Goal: Information Seeking & Learning: Learn about a topic

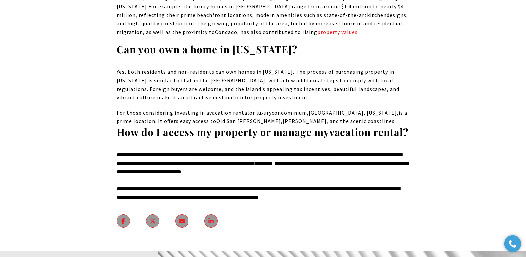
scroll to position [3238, 0]
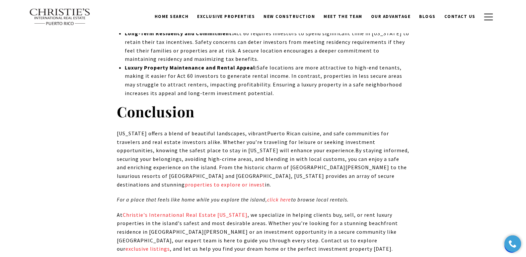
scroll to position [7243, 0]
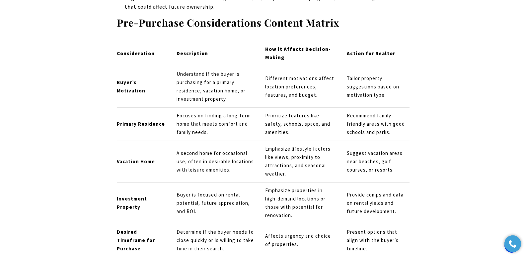
scroll to position [5148, 0]
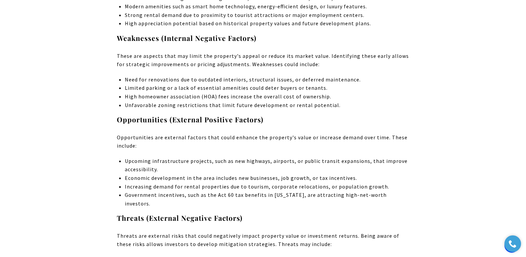
scroll to position [5418, 0]
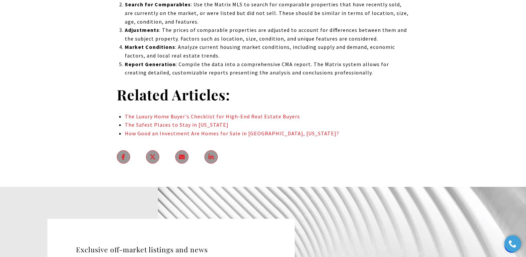
drag, startPoint x: 528, startPoint y: 11, endPoint x: 450, endPoint y: 138, distance: 149.2
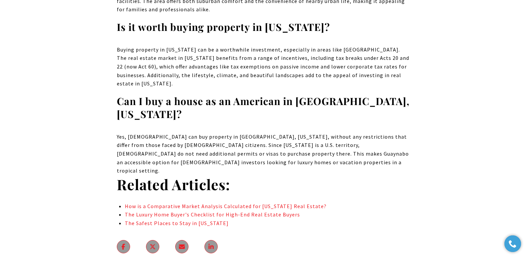
scroll to position [3957, 0]
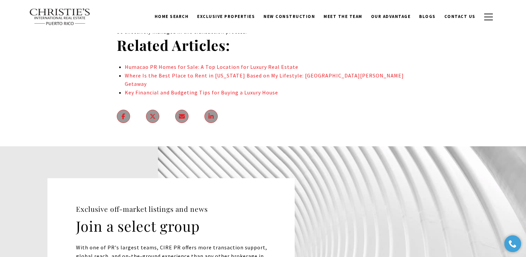
scroll to position [3345, 0]
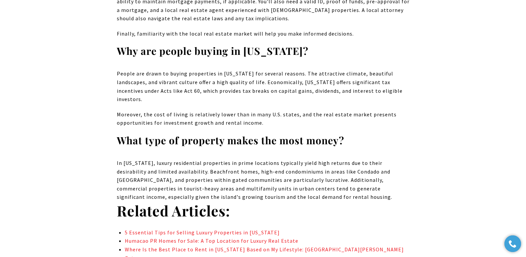
scroll to position [3736, 0]
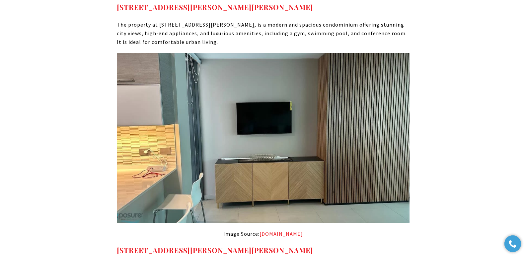
scroll to position [5597, 0]
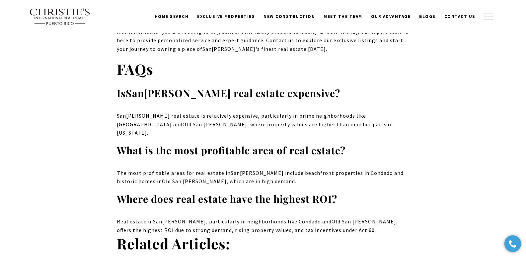
scroll to position [4678, 0]
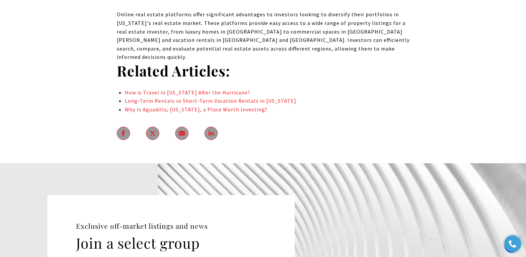
scroll to position [5737, 0]
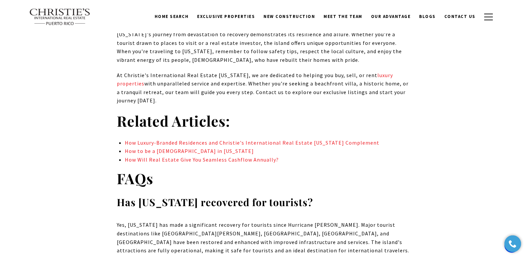
scroll to position [6555, 0]
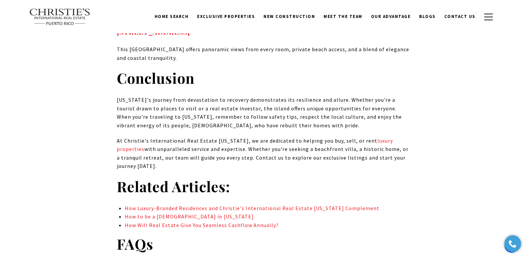
drag, startPoint x: 530, startPoint y: 11, endPoint x: 529, endPoint y: 214, distance: 202.9
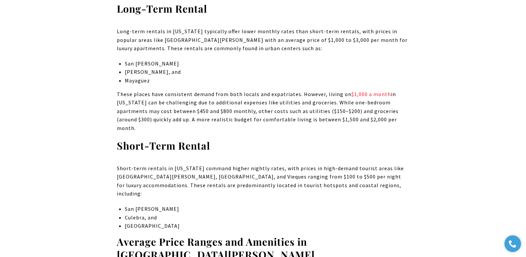
scroll to position [2891, 0]
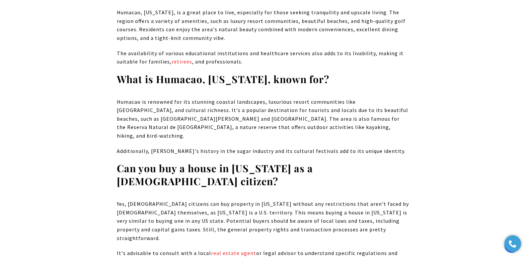
scroll to position [4483, 0]
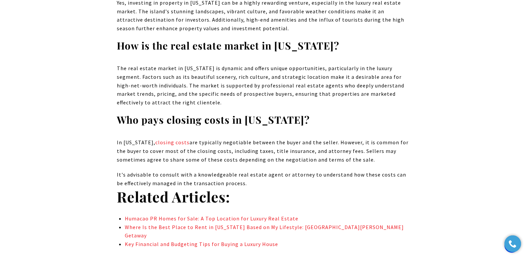
scroll to position [3321, 0]
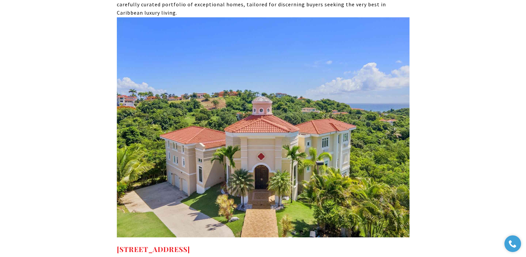
scroll to position [2997, 0]
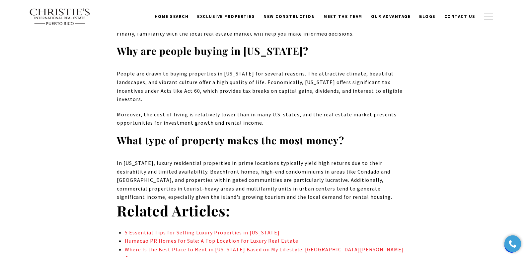
scroll to position [3769, 0]
